Goal: Transaction & Acquisition: Purchase product/service

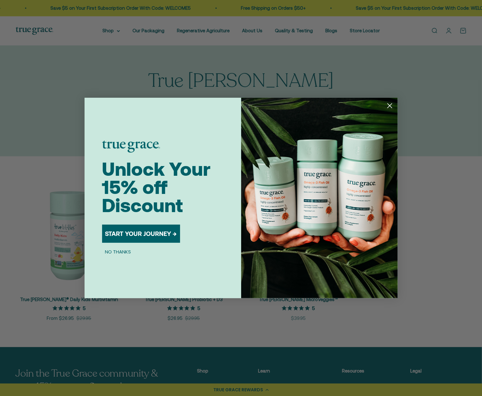
click at [152, 234] on button "START YOUR JOURNEY →" at bounding box center [141, 234] width 78 height 18
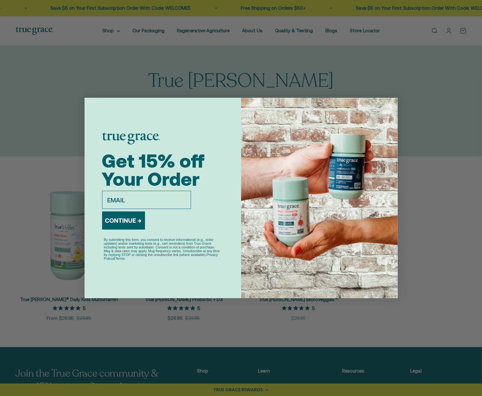
click at [124, 197] on input "email" at bounding box center [146, 200] width 89 height 18
type input "[EMAIL_ADDRESS][DOMAIN_NAME]"
click at [131, 225] on button "CONTINUE →" at bounding box center [123, 220] width 43 height 18
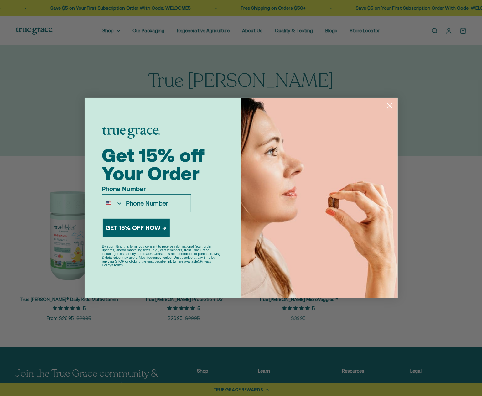
click at [138, 202] on input "Phone Number" at bounding box center [157, 204] width 68 height 18
type input "[PHONE_NUMBER]"
click at [150, 228] on button "GET 15% OFF NOW →" at bounding box center [136, 228] width 67 height 18
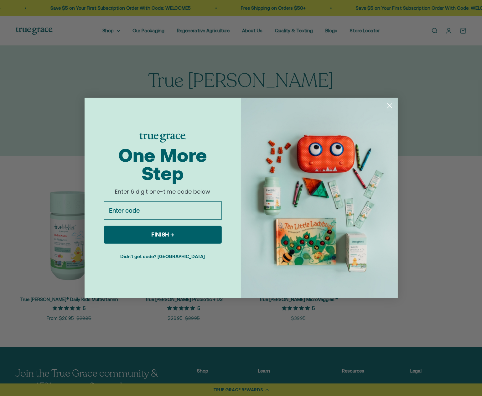
click at [146, 210] on input "Enter code" at bounding box center [163, 210] width 118 height 18
type input "666765"
click input "Submit" at bounding box center [0, 0] width 0 height 0
click at [162, 236] on button "FINISH →" at bounding box center [163, 235] width 118 height 18
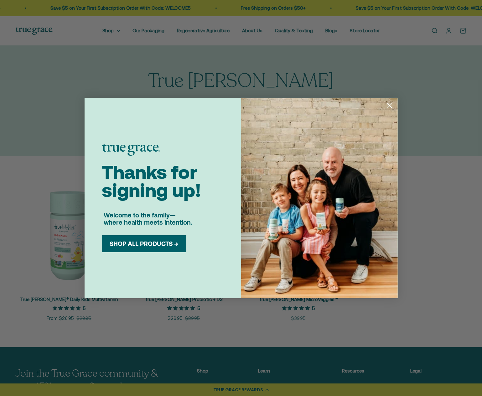
click at [390, 106] on icon "Close dialog" at bounding box center [389, 106] width 4 height 4
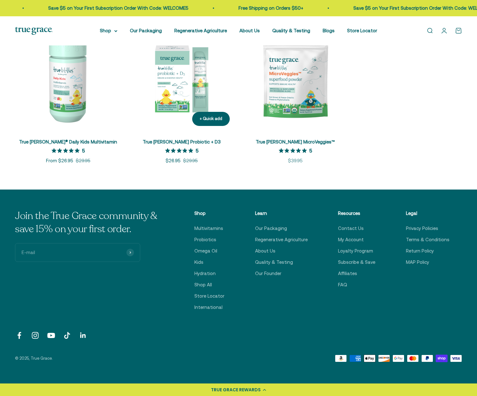
scroll to position [125, 0]
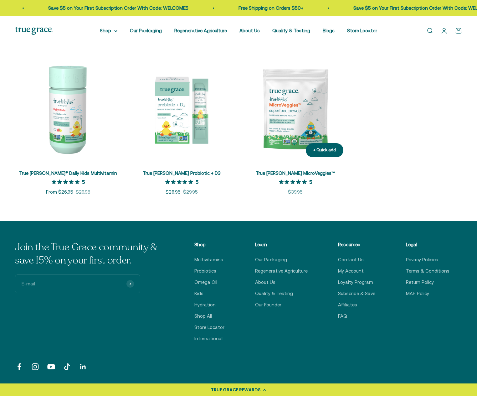
click at [303, 110] on img at bounding box center [295, 109] width 106 height 106
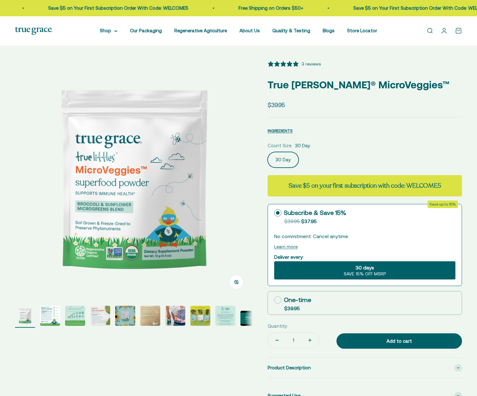
select select "3"
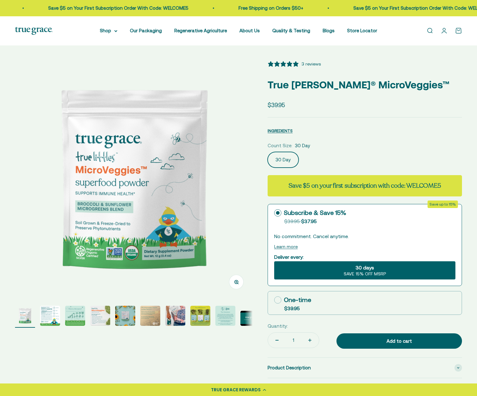
click at [48, 321] on img "Go to item 2" at bounding box center [50, 316] width 20 height 20
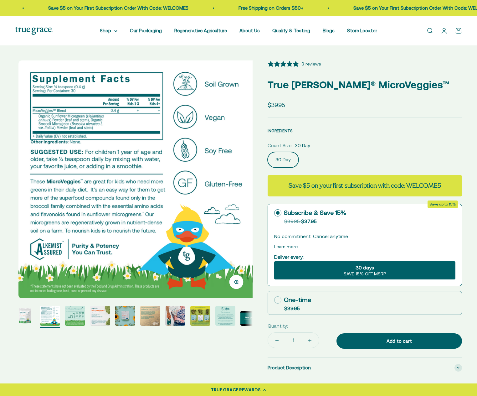
scroll to position [0, 245]
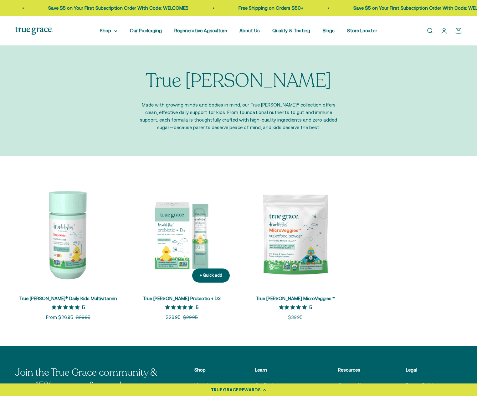
click at [169, 245] on img at bounding box center [182, 234] width 106 height 106
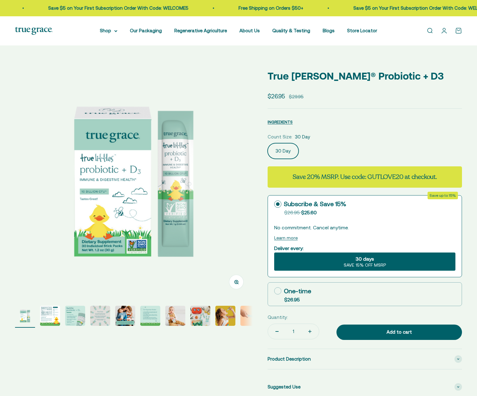
select select "3"
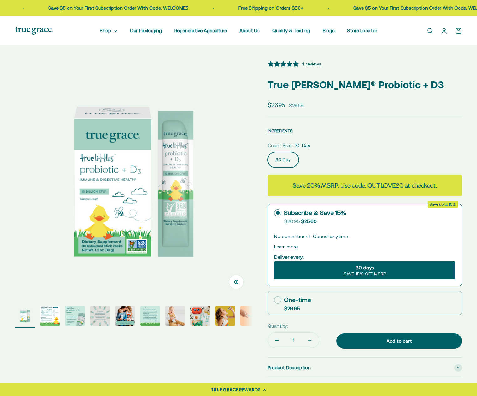
click at [121, 180] on img at bounding box center [134, 179] width 238 height 238
click at [76, 319] on img "Go to item 3" at bounding box center [75, 316] width 20 height 20
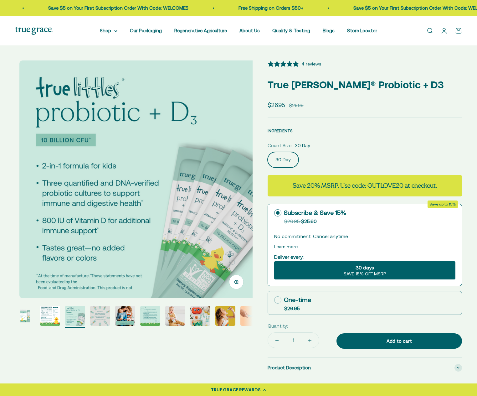
scroll to position [0, 490]
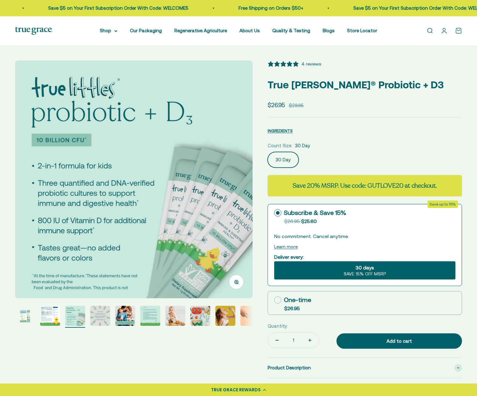
click at [47, 316] on img "Go to item 2" at bounding box center [50, 316] width 20 height 20
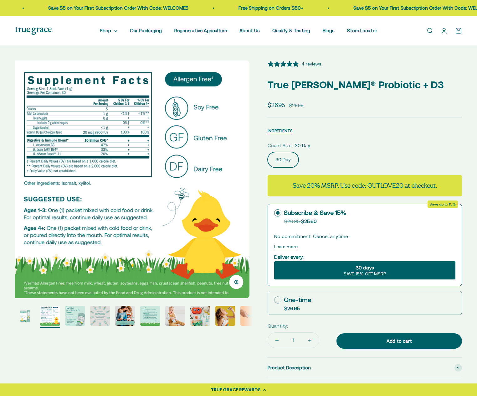
scroll to position [0, 245]
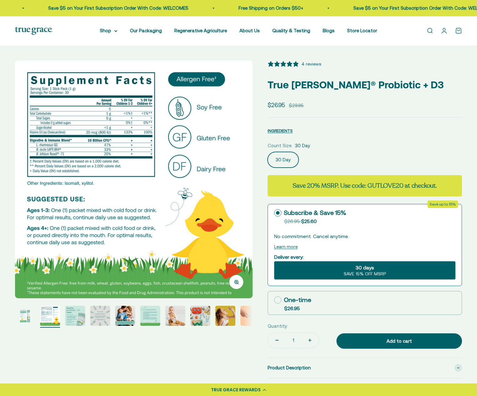
click at [43, 127] on img at bounding box center [134, 179] width 238 height 238
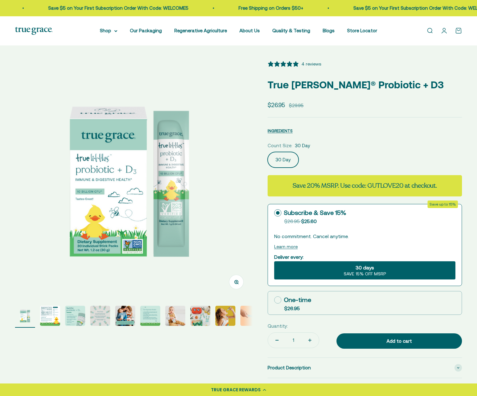
scroll to position [0, 0]
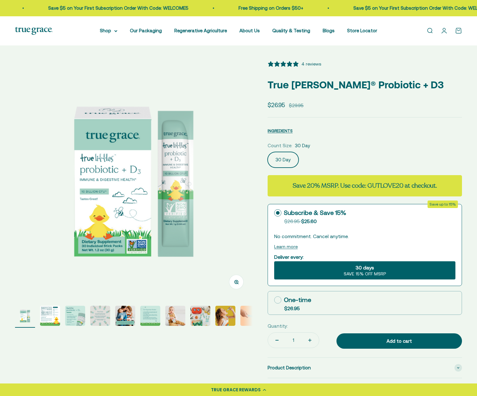
click at [271, 155] on label "30 Day" at bounding box center [283, 160] width 31 height 16
click at [268, 152] on input "30 Day" at bounding box center [267, 152] width 0 height 0
click at [246, 155] on img at bounding box center [134, 179] width 238 height 238
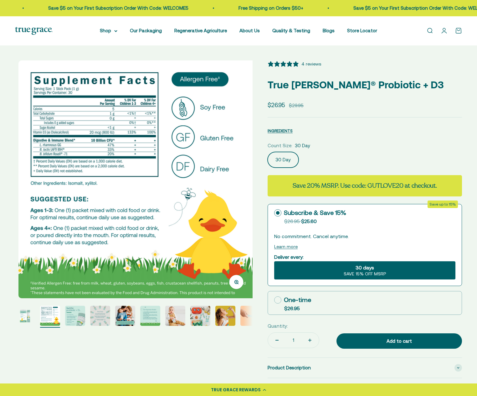
scroll to position [0, 245]
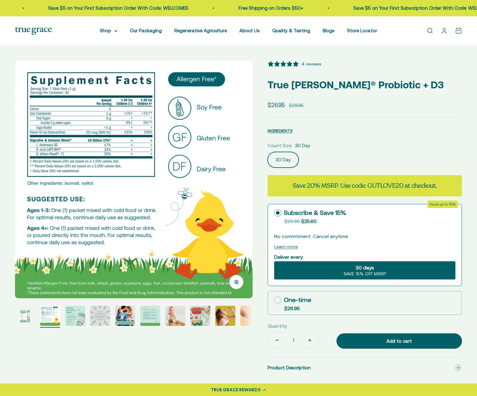
click at [26, 317] on img "Go to item 1" at bounding box center [25, 316] width 20 height 20
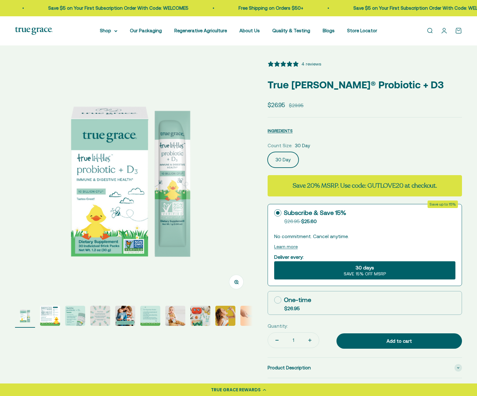
scroll to position [0, 0]
